Goal: Transaction & Acquisition: Purchase product/service

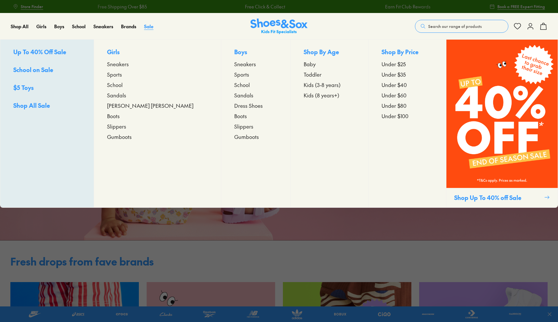
click at [149, 27] on span "Sale" at bounding box center [148, 26] width 9 height 6
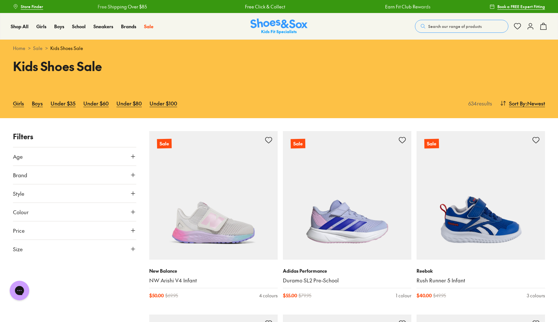
click at [133, 247] on use at bounding box center [133, 249] width 4 height 4
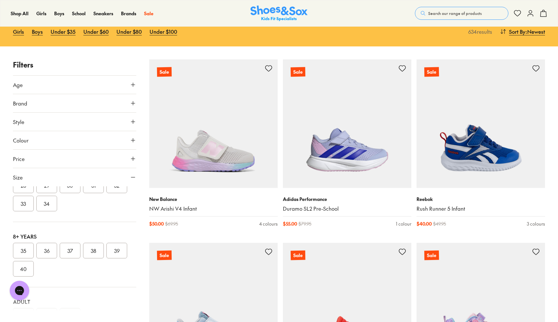
scroll to position [159, 0]
click at [47, 251] on button "36" at bounding box center [46, 250] width 21 height 16
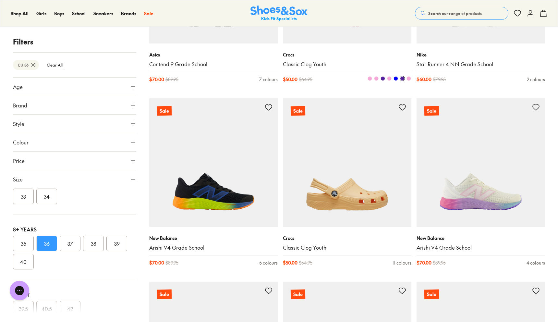
scroll to position [237, 0]
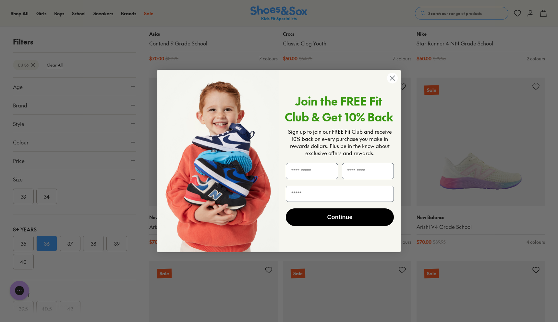
click at [392, 77] on circle "Close dialog" at bounding box center [392, 78] width 11 height 11
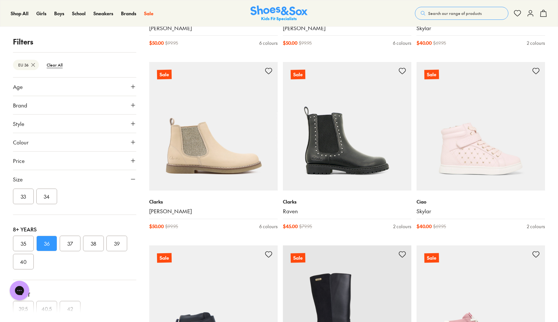
scroll to position [1357, 0]
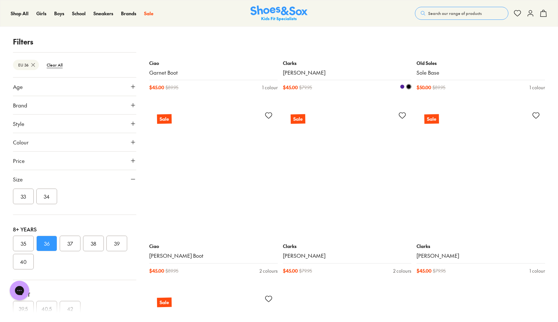
scroll to position [3712, 0]
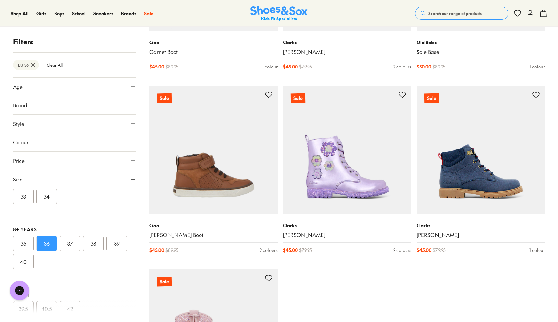
click at [67, 243] on button "37" at bounding box center [70, 244] width 21 height 16
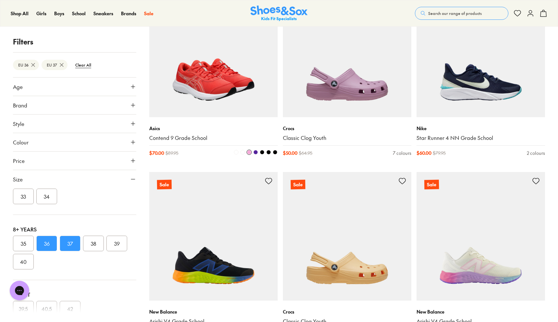
scroll to position [139, 0]
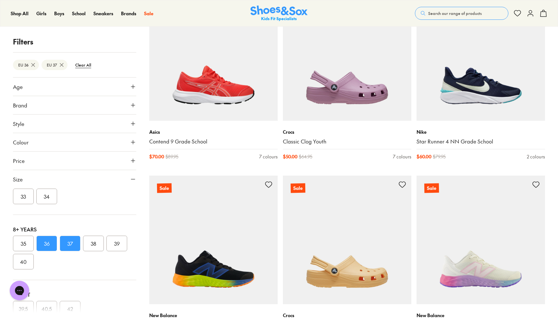
click at [51, 246] on button "36" at bounding box center [46, 244] width 21 height 16
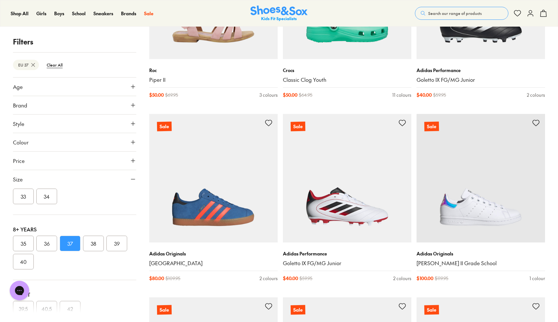
scroll to position [1489, 0]
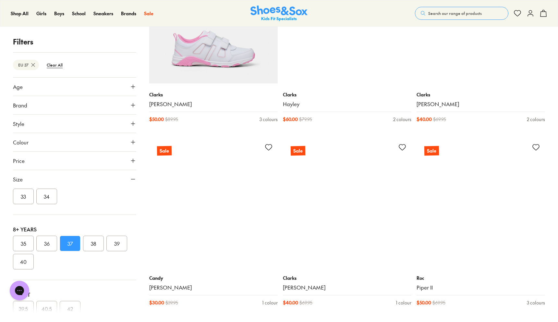
scroll to position [3292, 0]
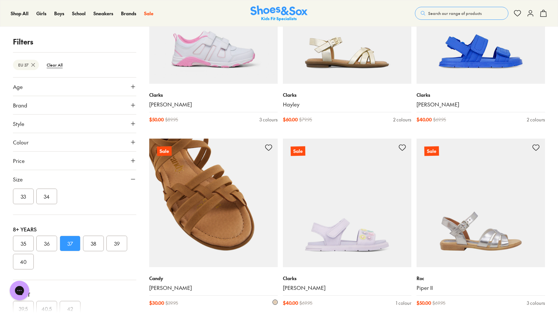
click at [206, 228] on img at bounding box center [213, 203] width 129 height 129
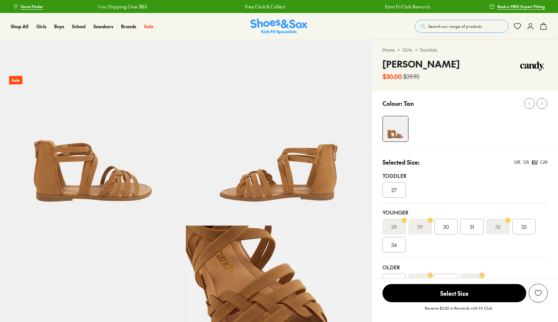
select select "*"
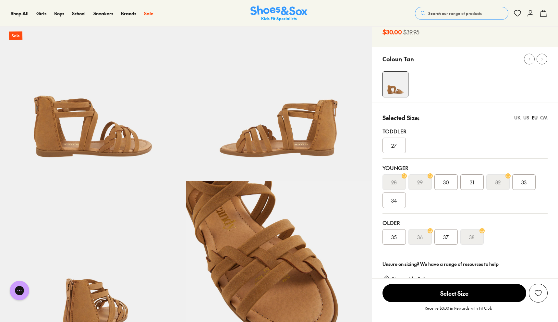
scroll to position [38, 0]
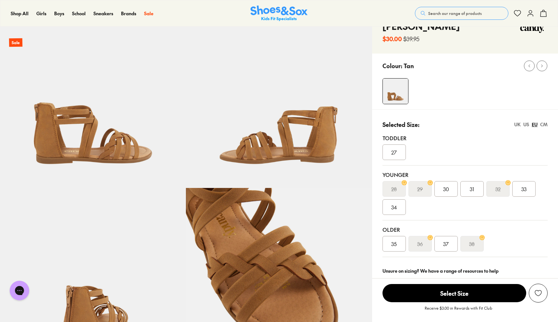
click at [447, 245] on span "37" at bounding box center [446, 244] width 6 height 8
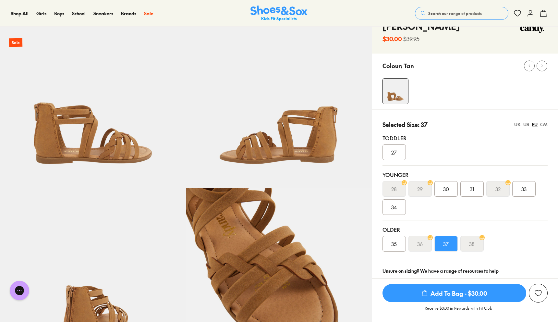
click at [446, 292] on span "Add To Bag - $30.00" at bounding box center [455, 293] width 144 height 18
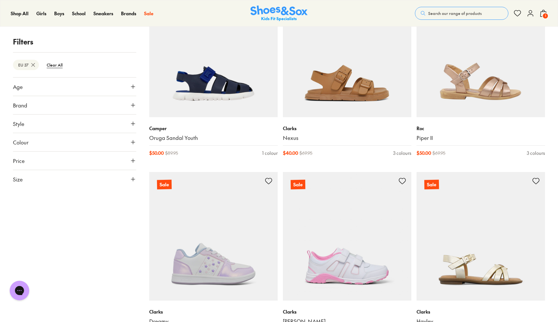
scroll to position [1091, 0]
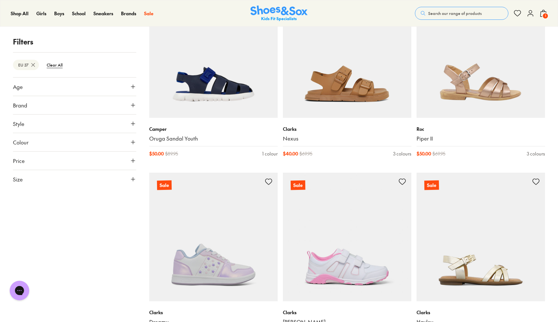
click at [33, 179] on button "Size" at bounding box center [74, 179] width 123 height 18
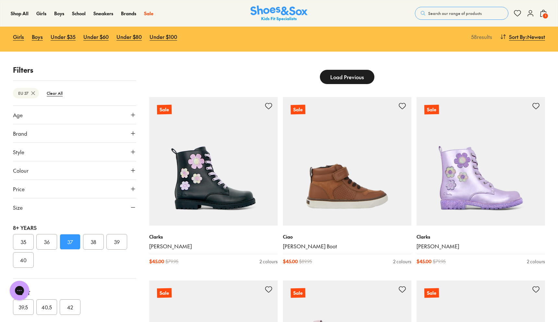
scroll to position [0, 0]
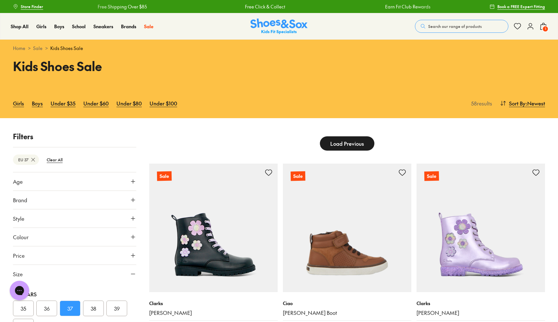
click at [360, 142] on span "Load Previous" at bounding box center [347, 144] width 34 height 8
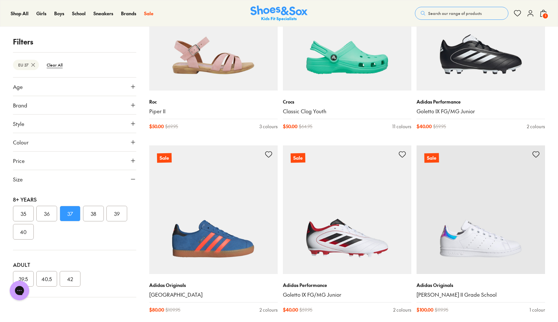
scroll to position [1456, 0]
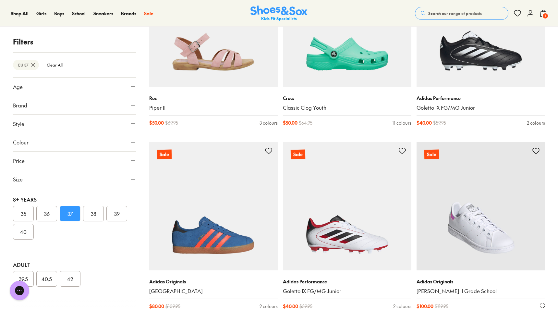
click at [484, 243] on img at bounding box center [481, 206] width 129 height 129
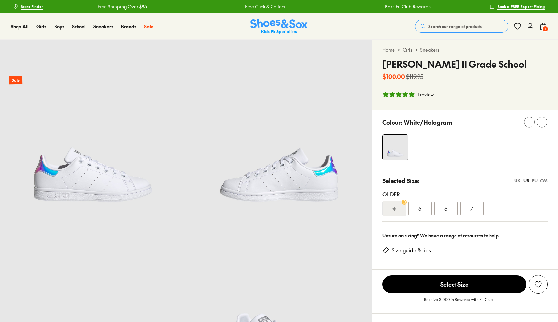
select select "*"
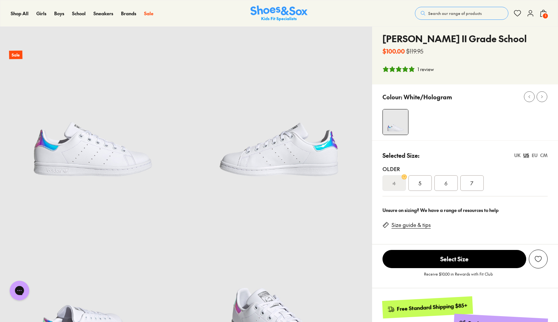
scroll to position [25, 0]
click at [533, 155] on div "EU" at bounding box center [535, 155] width 6 height 7
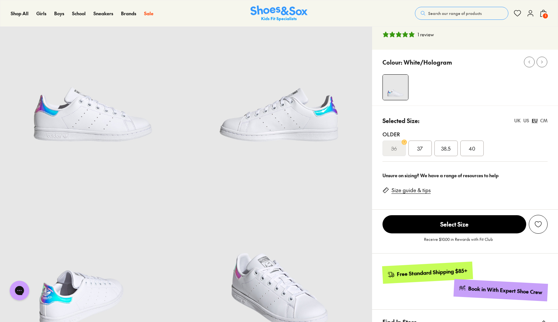
scroll to position [0, 0]
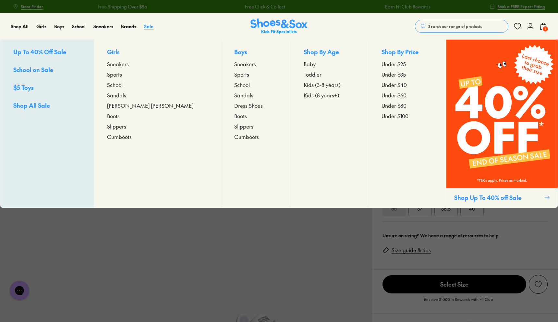
click at [150, 26] on span "Sale" at bounding box center [148, 26] width 9 height 6
